Goal: Task Accomplishment & Management: Manage account settings

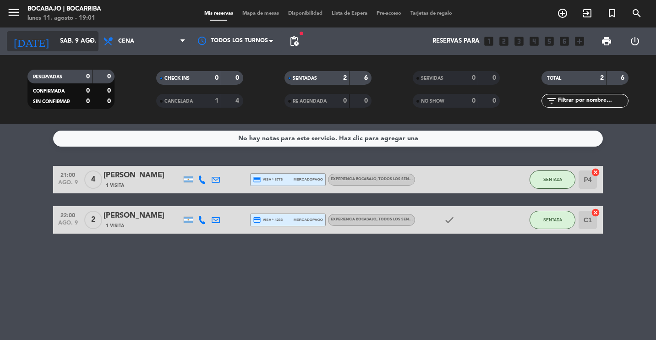
click at [83, 39] on input "sáb. 9 ago." at bounding box center [95, 41] width 80 height 16
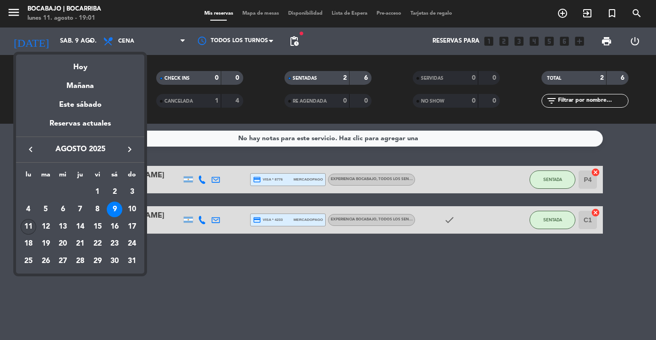
click at [29, 223] on div "11" at bounding box center [29, 227] width 16 height 16
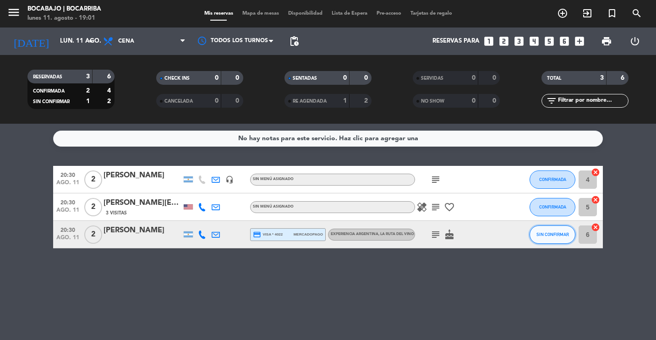
click at [553, 235] on span "SIN CONFIRMAR" at bounding box center [553, 234] width 33 height 5
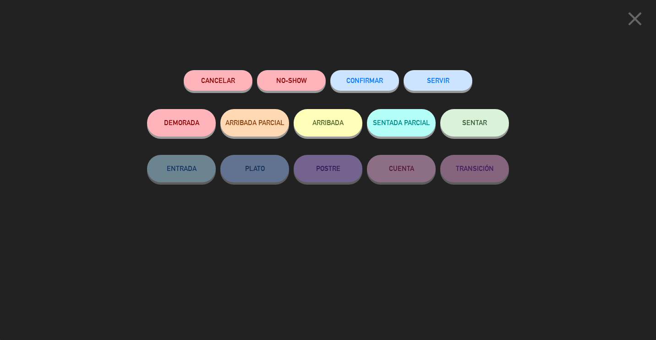
click at [365, 80] on span "CONFIRMAR" at bounding box center [364, 81] width 37 height 8
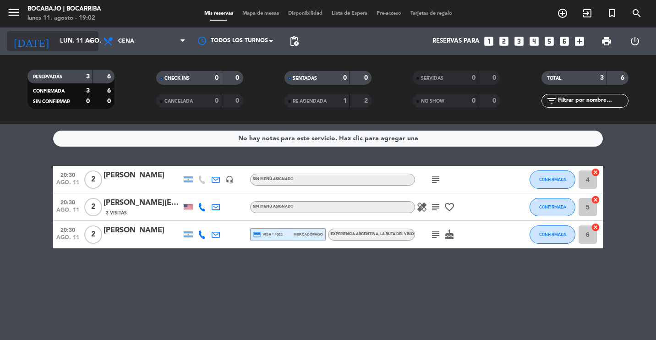
click at [85, 46] on icon "arrow_drop_down" at bounding box center [90, 41] width 11 height 11
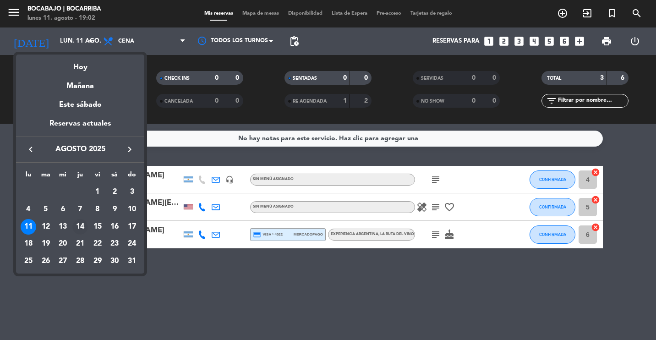
click at [81, 224] on div "14" at bounding box center [80, 227] width 16 height 16
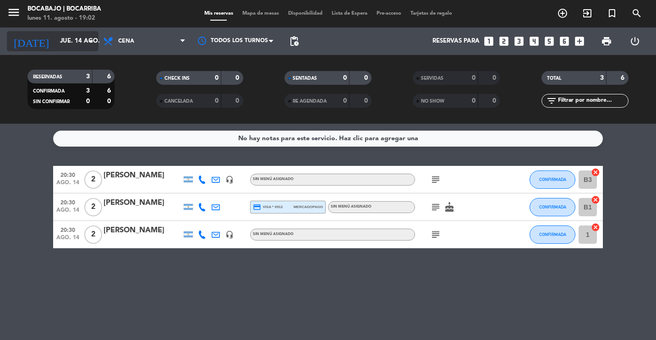
click at [80, 39] on input "jue. 14 ago." at bounding box center [95, 41] width 80 height 16
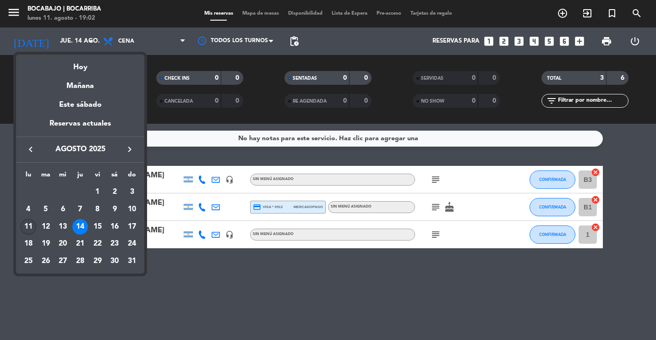
click at [31, 229] on div "11" at bounding box center [29, 227] width 16 height 16
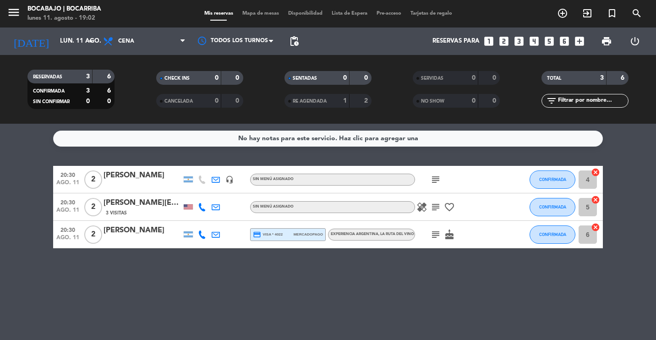
click at [436, 183] on icon "subject" at bounding box center [435, 179] width 11 height 11
click at [422, 205] on icon "healing" at bounding box center [421, 207] width 11 height 11
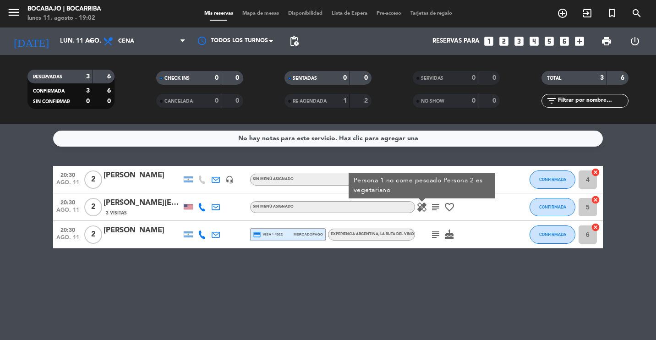
click at [422, 205] on icon "healing" at bounding box center [421, 207] width 11 height 11
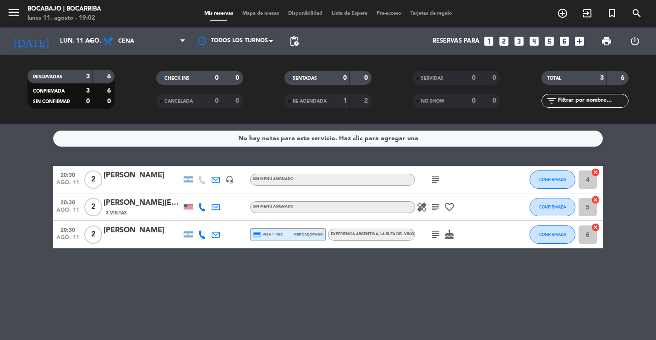
click at [437, 235] on icon "subject" at bounding box center [435, 234] width 11 height 11
click at [76, 48] on input "lun. 11 ago." at bounding box center [95, 41] width 80 height 16
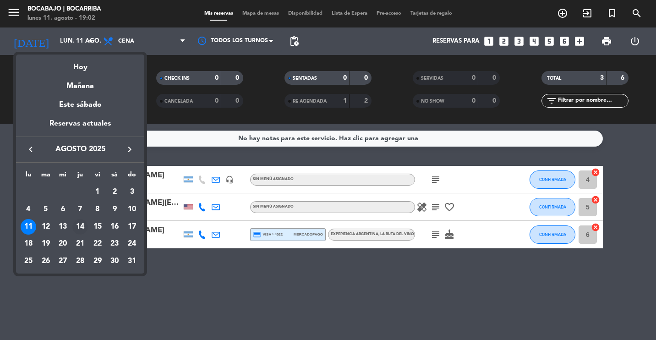
click at [80, 224] on div "14" at bounding box center [80, 227] width 16 height 16
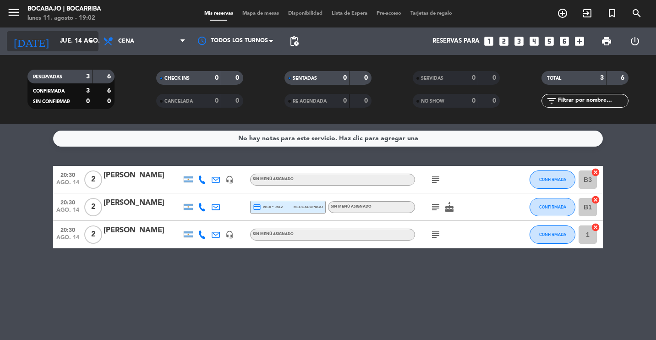
click at [63, 46] on input "jue. 14 ago." at bounding box center [95, 41] width 80 height 16
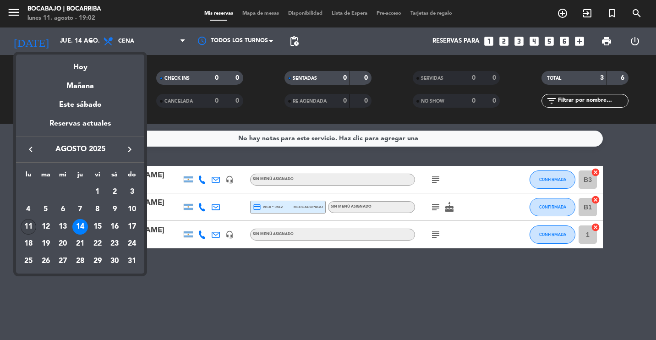
click at [29, 230] on div "11" at bounding box center [29, 227] width 16 height 16
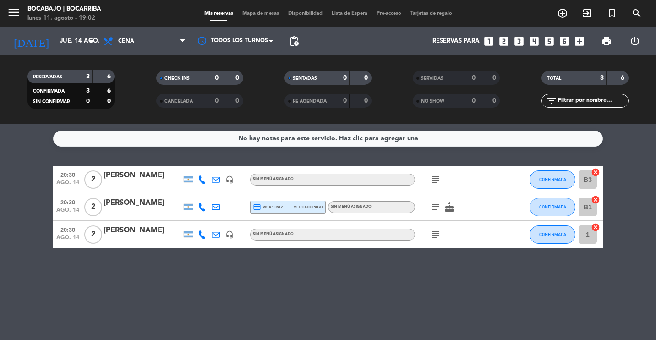
type input "lun. 11 ago."
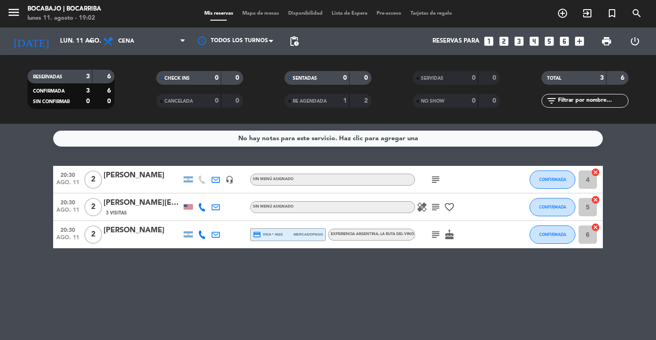
click at [423, 207] on icon "healing" at bounding box center [421, 207] width 11 height 11
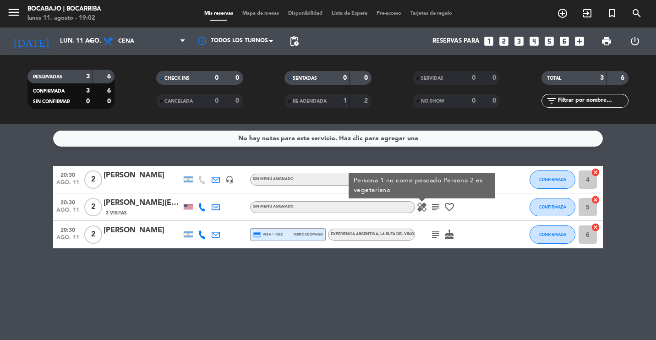
click at [436, 236] on icon "subject" at bounding box center [435, 234] width 11 height 11
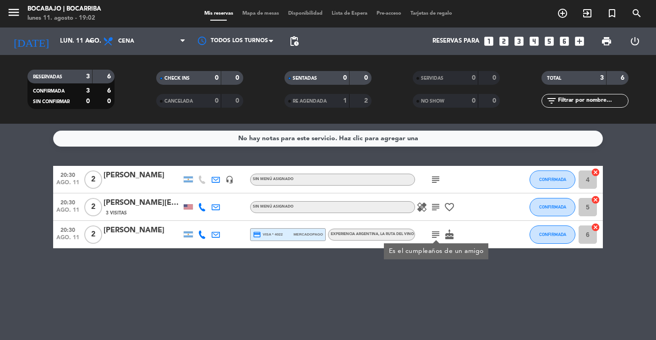
click at [436, 236] on icon "subject" at bounding box center [435, 234] width 11 height 11
click at [434, 181] on icon "subject" at bounding box center [435, 179] width 11 height 11
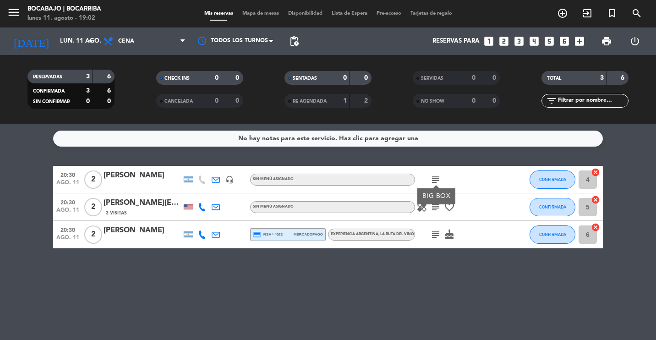
click at [434, 181] on icon "subject" at bounding box center [435, 179] width 11 height 11
click at [424, 204] on icon "healing" at bounding box center [421, 207] width 11 height 11
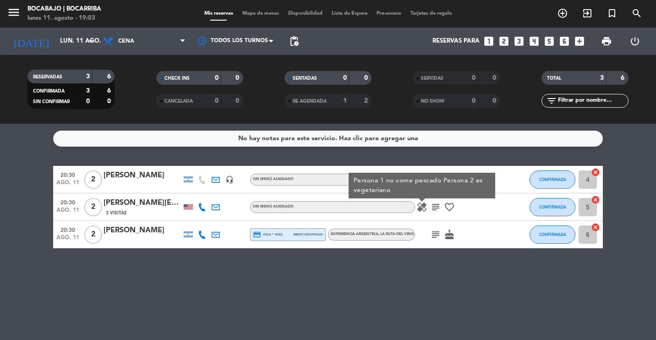
click at [426, 292] on div "No hay notas para este servicio. Haz clic para agregar una 20:30 [DATE] 2 [PERS…" at bounding box center [328, 232] width 656 height 216
